Goal: Task Accomplishment & Management: Manage account settings

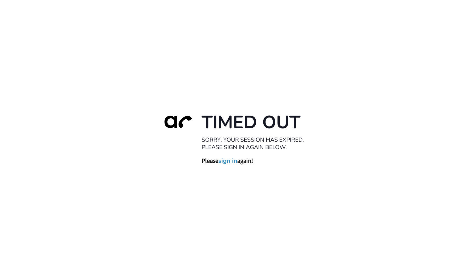
click at [233, 162] on link "sign in" at bounding box center [227, 161] width 19 height 8
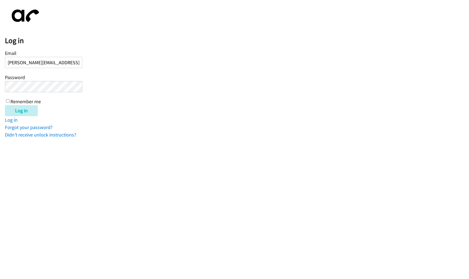
type input "[PERSON_NAME][EMAIL_ADDRESS][DOMAIN_NAME]"
click at [22, 110] on input "Log in" at bounding box center [21, 110] width 33 height 11
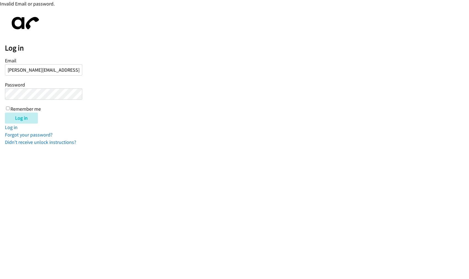
click at [22, 118] on input "Log in" at bounding box center [21, 117] width 33 height 11
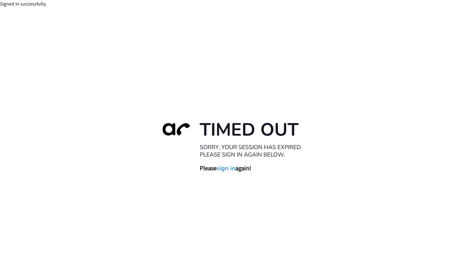
click at [229, 168] on link "sign in" at bounding box center [225, 168] width 19 height 8
